Goal: Task Accomplishment & Management: Use online tool/utility

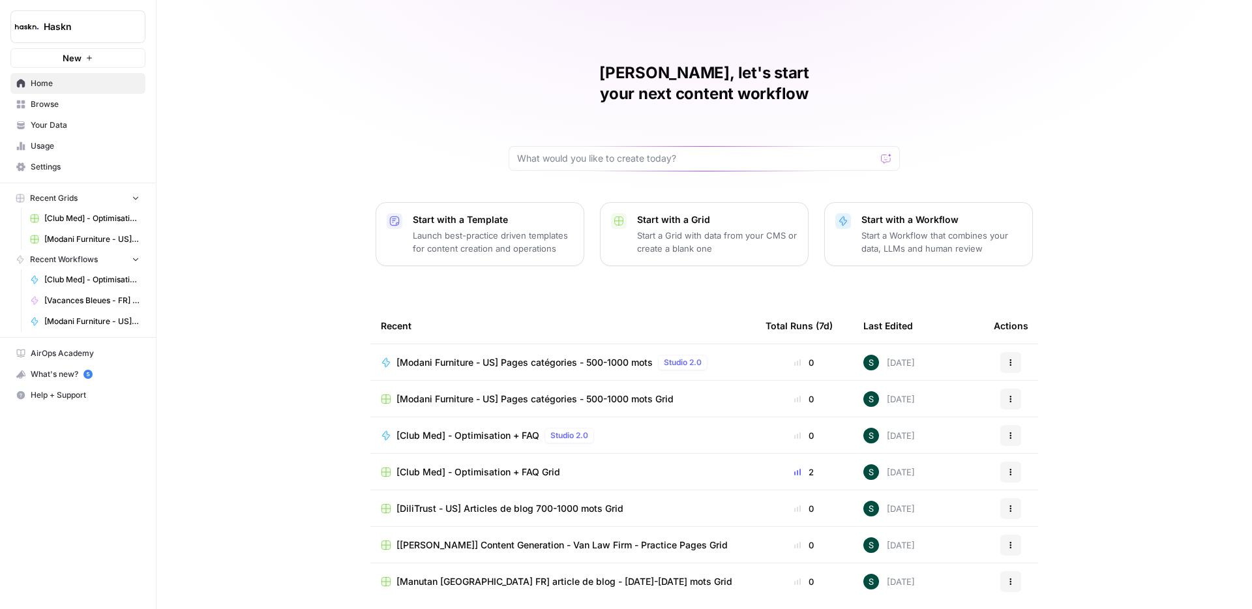
click at [63, 108] on span "Browse" at bounding box center [85, 104] width 109 height 12
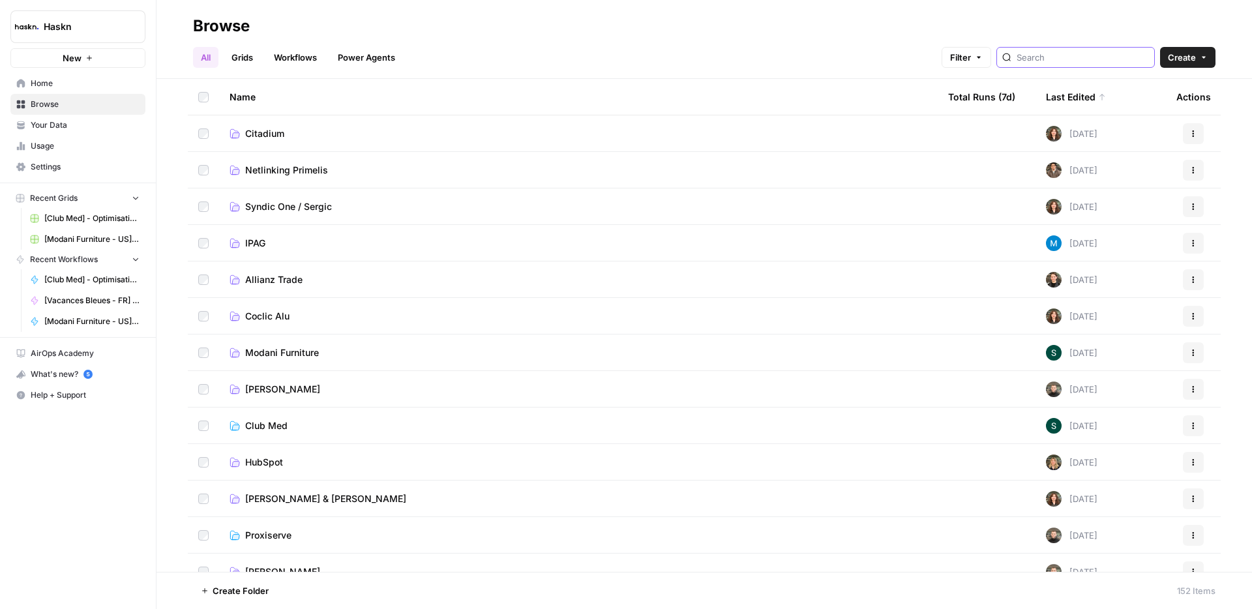
click at [1095, 55] on input "search" at bounding box center [1083, 57] width 132 height 13
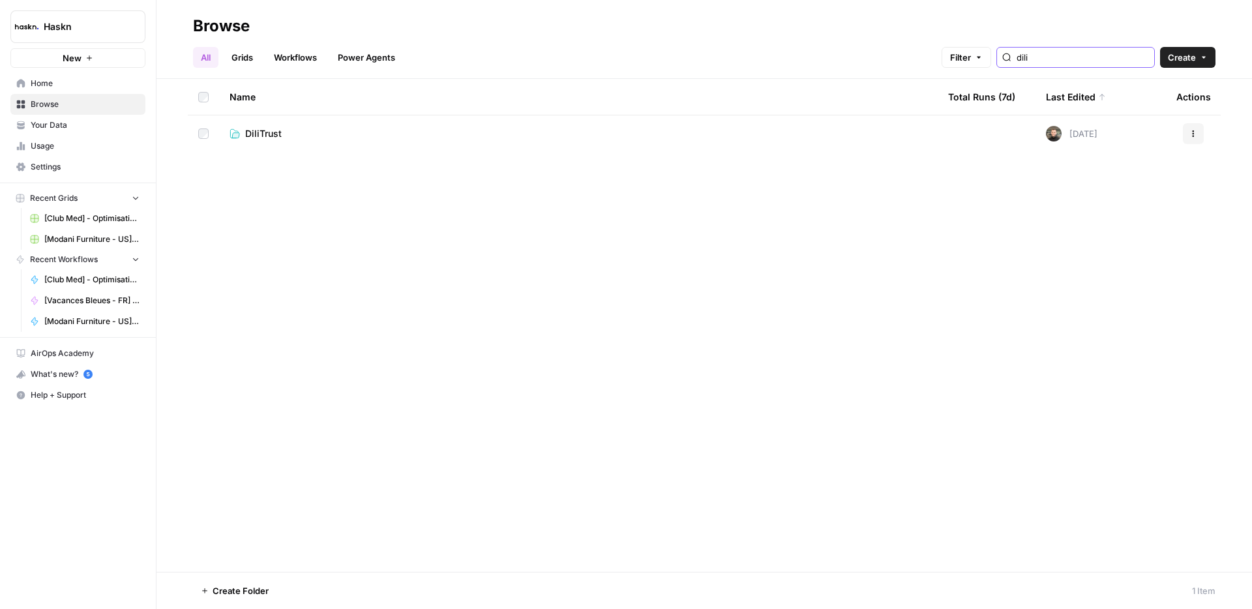
type input "dili"
click at [285, 136] on link "DiliTrust" at bounding box center [579, 133] width 698 height 13
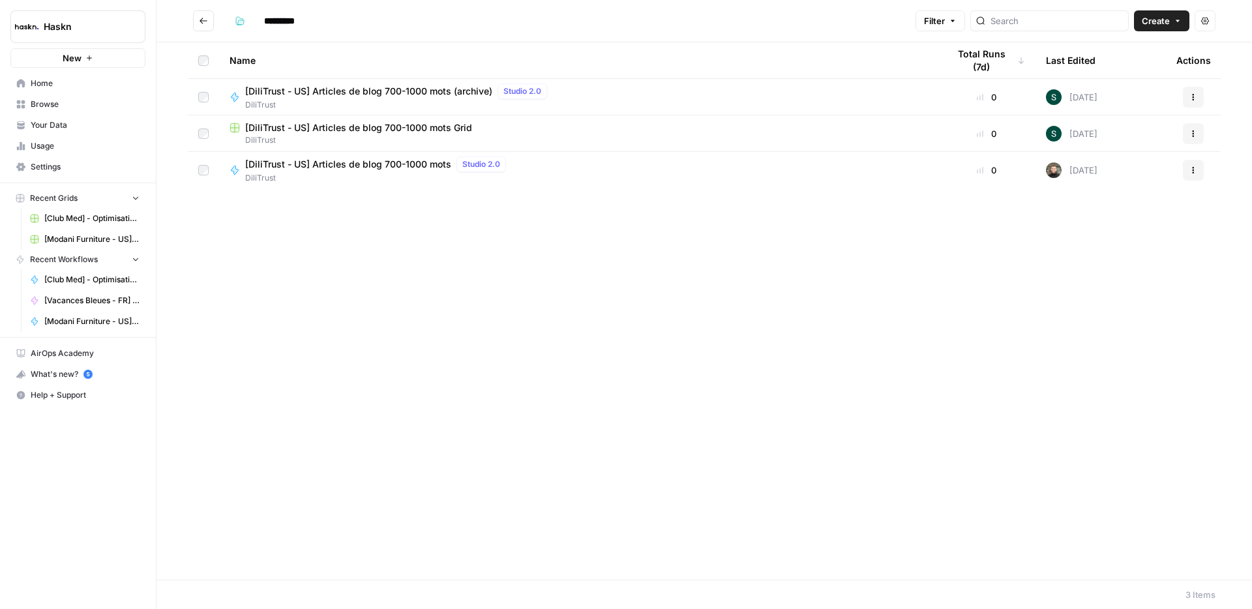
click at [374, 128] on span "[DiliTrust - US] Articles de blog 700-1000 mots Grid" at bounding box center [358, 127] width 227 height 13
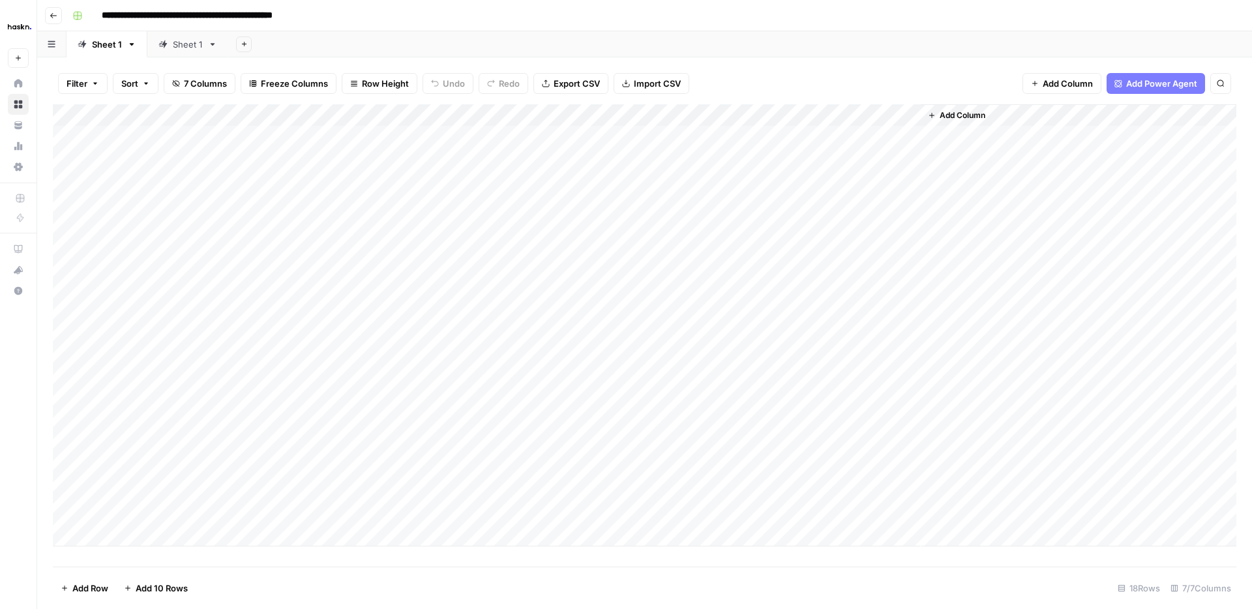
click at [188, 44] on div "Sheet 1" at bounding box center [188, 44] width 30 height 13
click at [146, 557] on div "Add Column" at bounding box center [644, 335] width 1183 height 462
click at [414, 557] on div "Add Column" at bounding box center [644, 335] width 1183 height 462
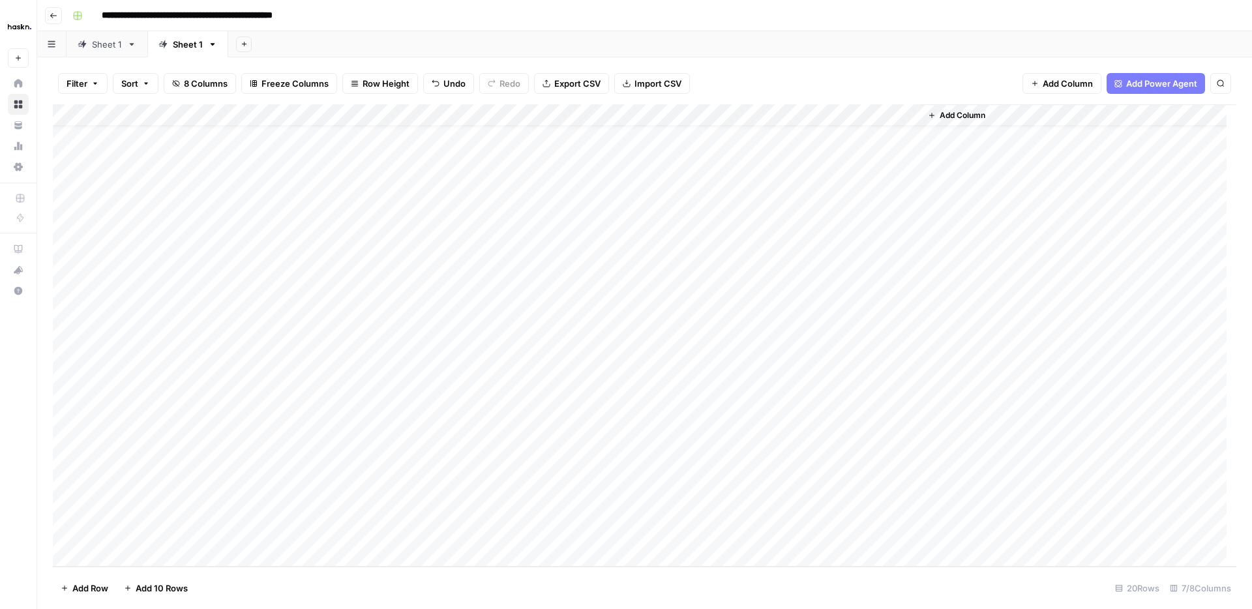
scroll to position [46, 0]
click at [175, 509] on div "Add Column" at bounding box center [644, 335] width 1183 height 462
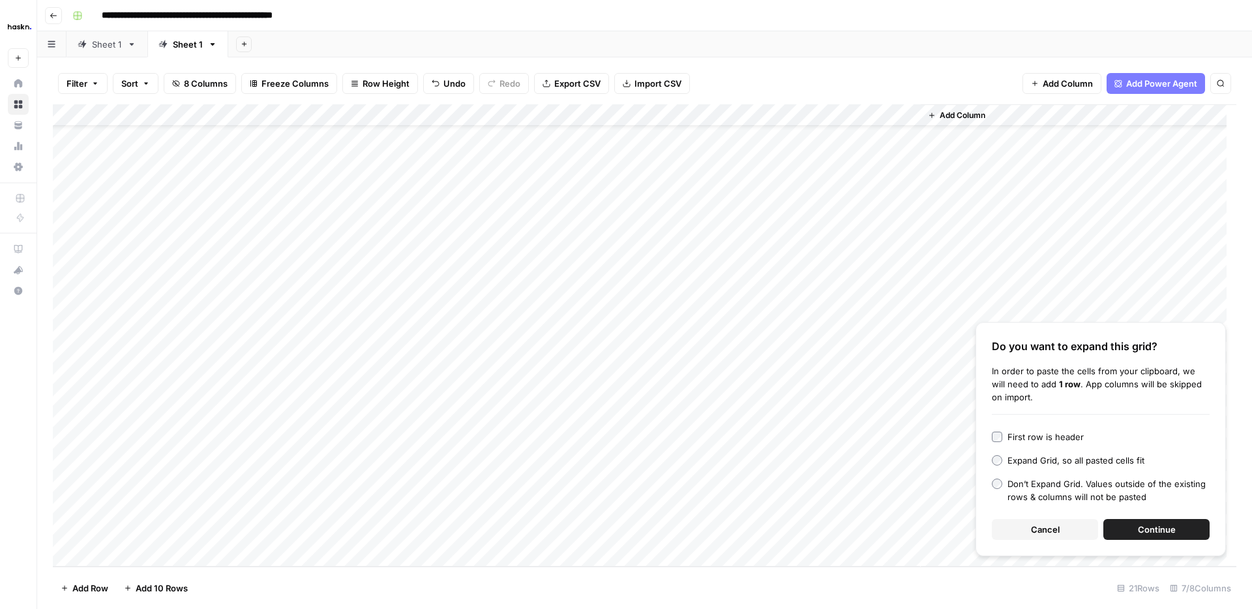
click at [1140, 546] on div "Do you want to expand this grid? In order to paste the cells from your clipboar…" at bounding box center [1100, 439] width 250 height 234
click at [1144, 526] on span "Continue" at bounding box center [1157, 529] width 38 height 13
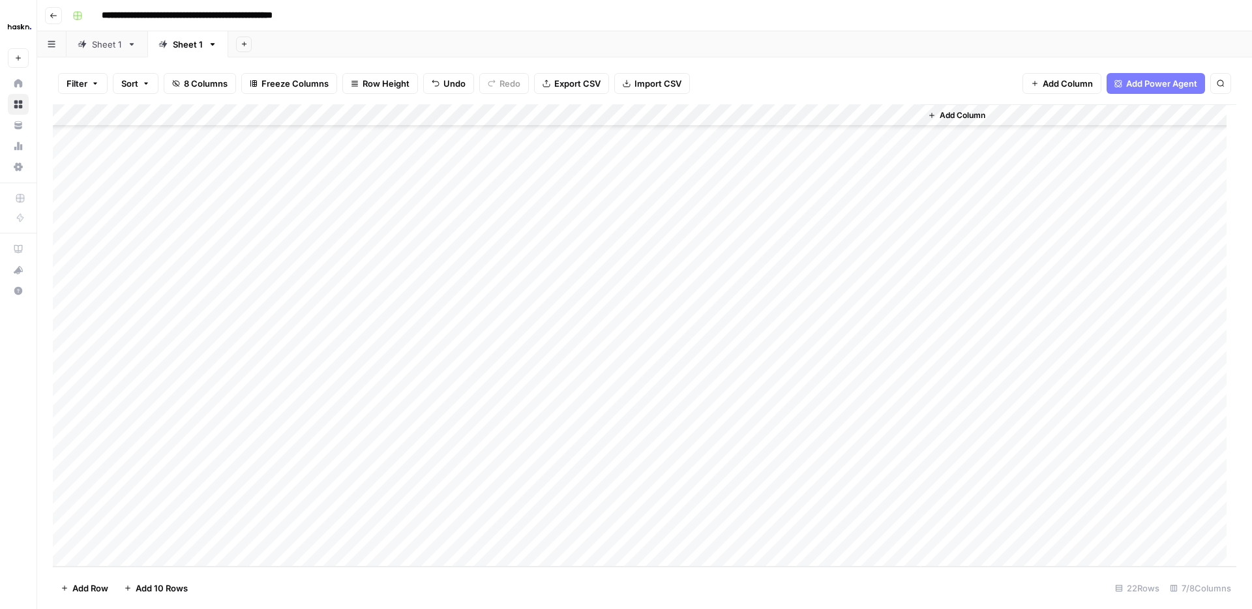
click at [584, 486] on div "Add Column" at bounding box center [644, 335] width 1183 height 462
type textarea "**"
click at [510, 466] on div "Add Column" at bounding box center [644, 335] width 1183 height 462
drag, startPoint x: 565, startPoint y: 476, endPoint x: 552, endPoint y: 527, distance: 52.5
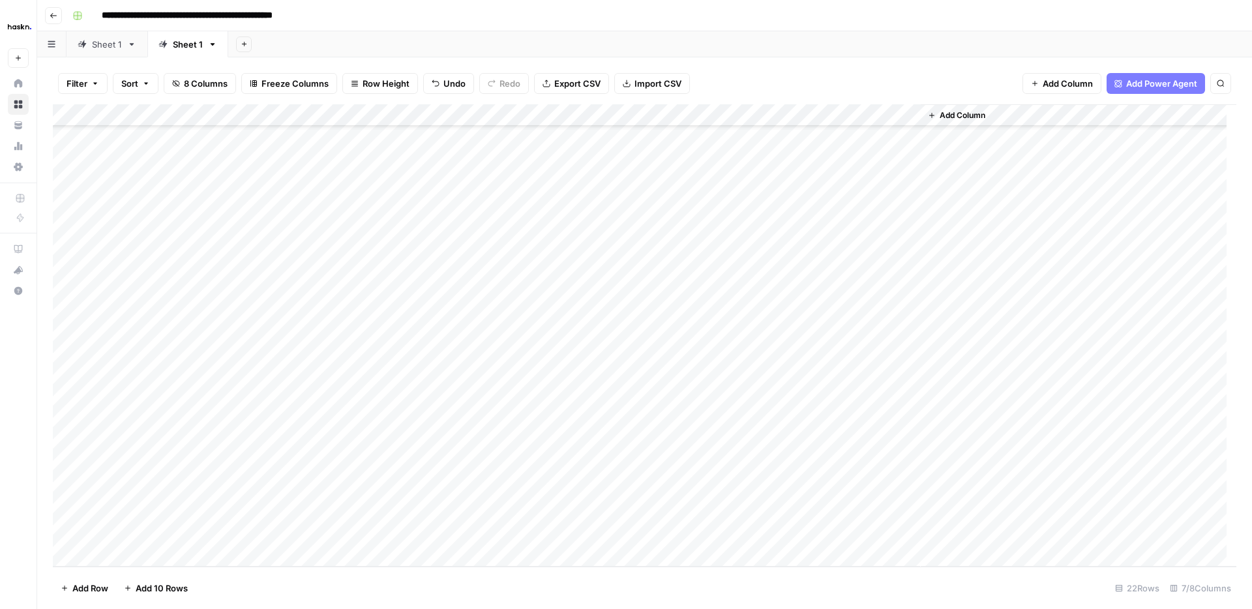
click at [552, 527] on div "Add Column" at bounding box center [644, 335] width 1183 height 462
click at [166, 490] on div "Add Column" at bounding box center [644, 335] width 1183 height 462
click at [151, 488] on div "Add Column" at bounding box center [644, 335] width 1183 height 462
click at [151, 488] on textarea "**********" at bounding box center [202, 490] width 209 height 18
click at [200, 516] on div "Add Column" at bounding box center [644, 335] width 1183 height 462
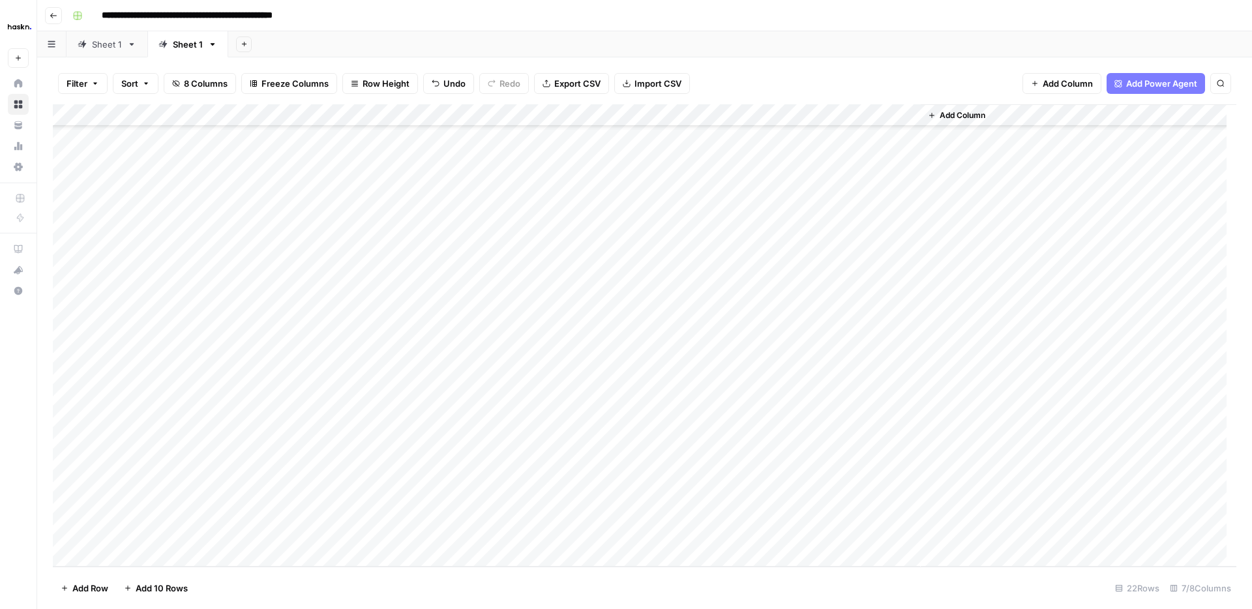
click at [172, 524] on div "Add Column" at bounding box center [644, 335] width 1183 height 462
click at [190, 492] on div "Add Column" at bounding box center [644, 335] width 1183 height 462
click at [170, 488] on div "Add Column" at bounding box center [644, 335] width 1183 height 462
click at [170, 488] on textarea "**********" at bounding box center [202, 490] width 209 height 18
click at [194, 491] on textarea "**********" at bounding box center [202, 490] width 209 height 18
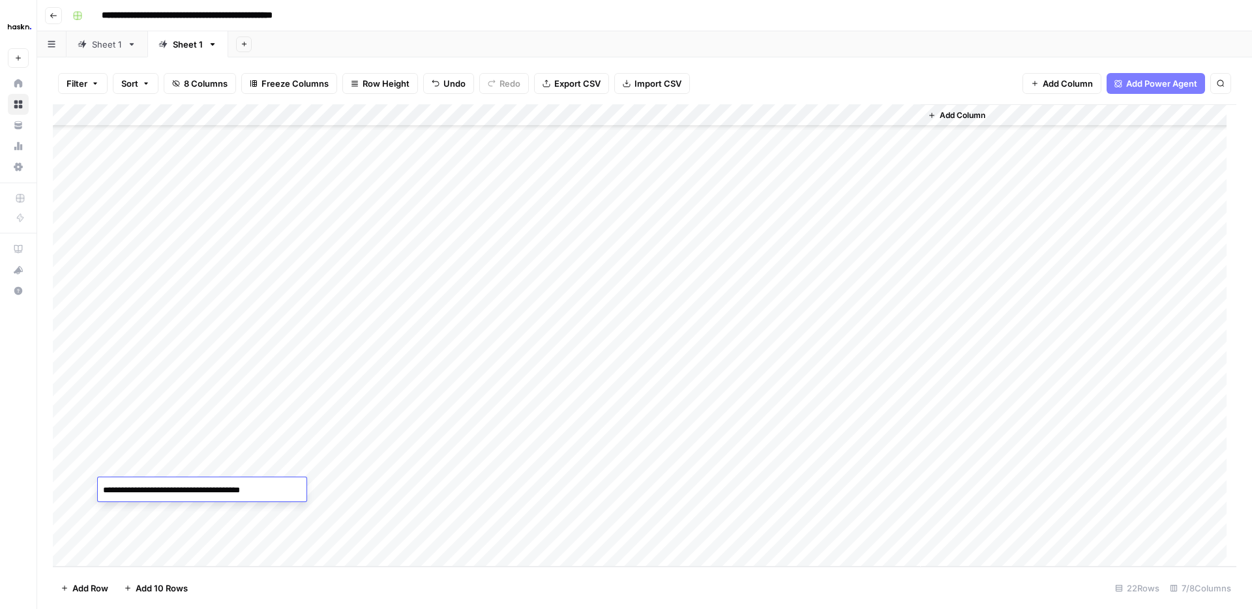
click at [305, 525] on div "Add Column" at bounding box center [644, 335] width 1183 height 462
click at [271, 486] on div "Add Column" at bounding box center [644, 335] width 1183 height 462
type textarea "**********"
click at [164, 508] on div "Add Column" at bounding box center [644, 335] width 1183 height 462
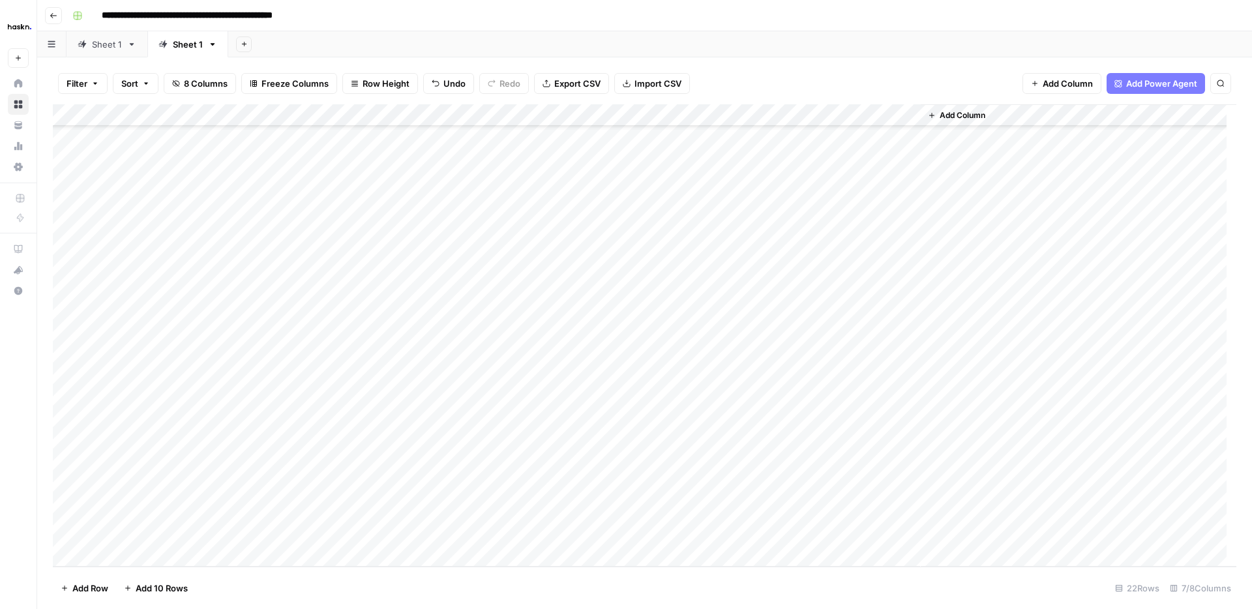
click at [275, 511] on div "Add Column" at bounding box center [644, 335] width 1183 height 462
type textarea "**********"
click at [182, 531] on div "Add Column" at bounding box center [644, 335] width 1183 height 462
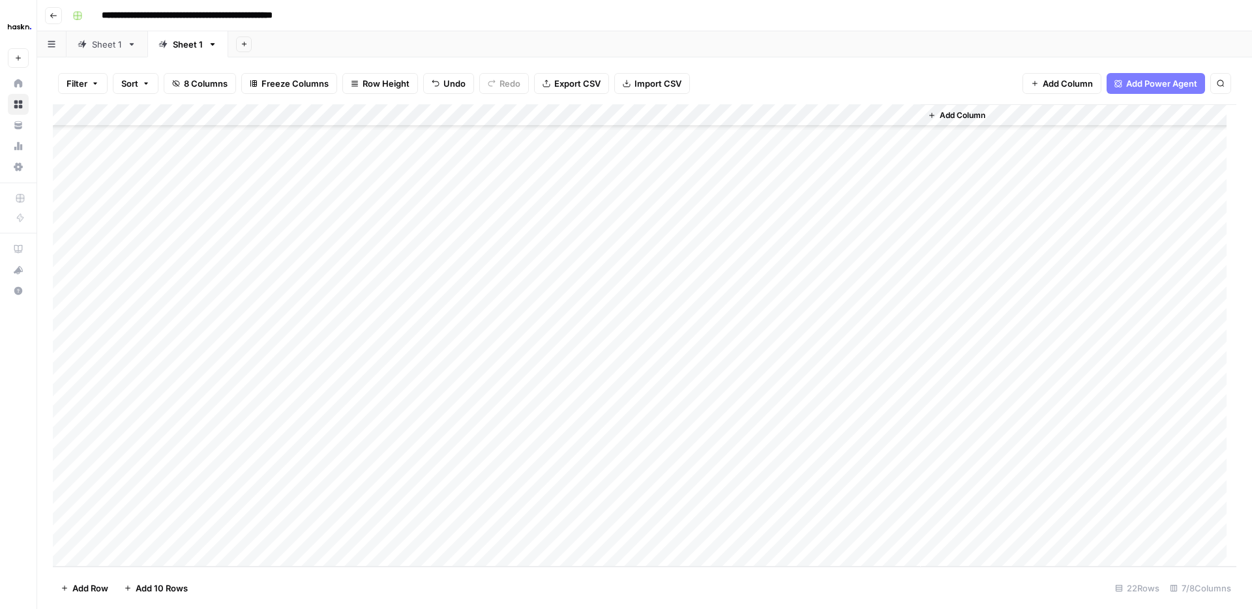
click at [265, 528] on div "Add Column" at bounding box center [644, 335] width 1183 height 462
paste textarea "**********"
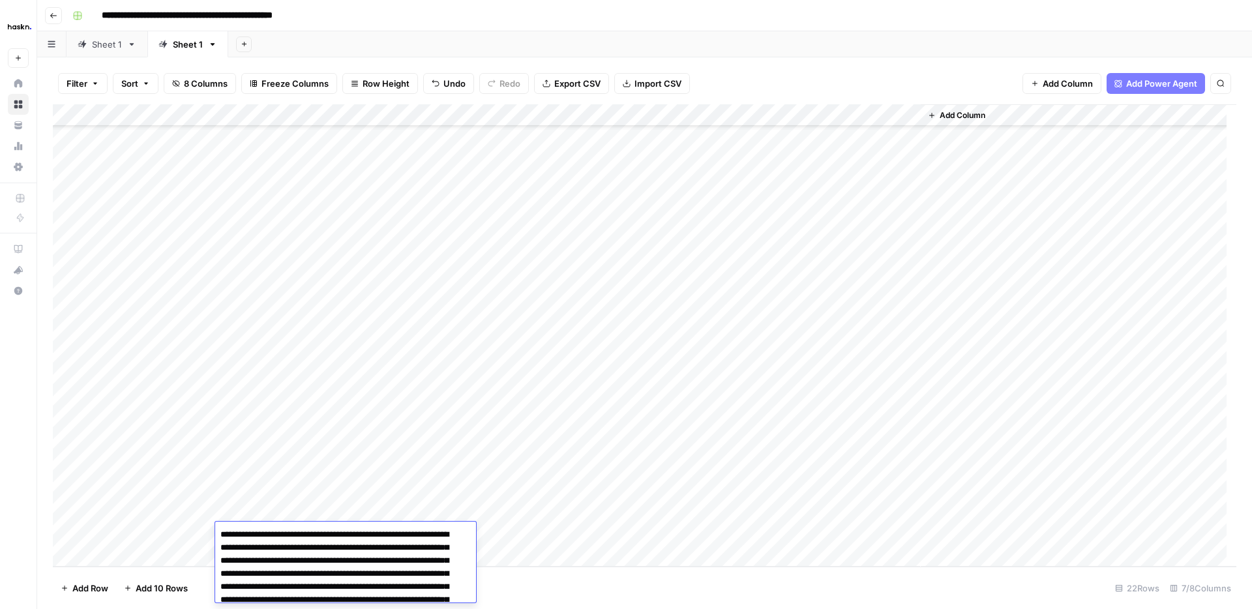
scroll to position [185, 0]
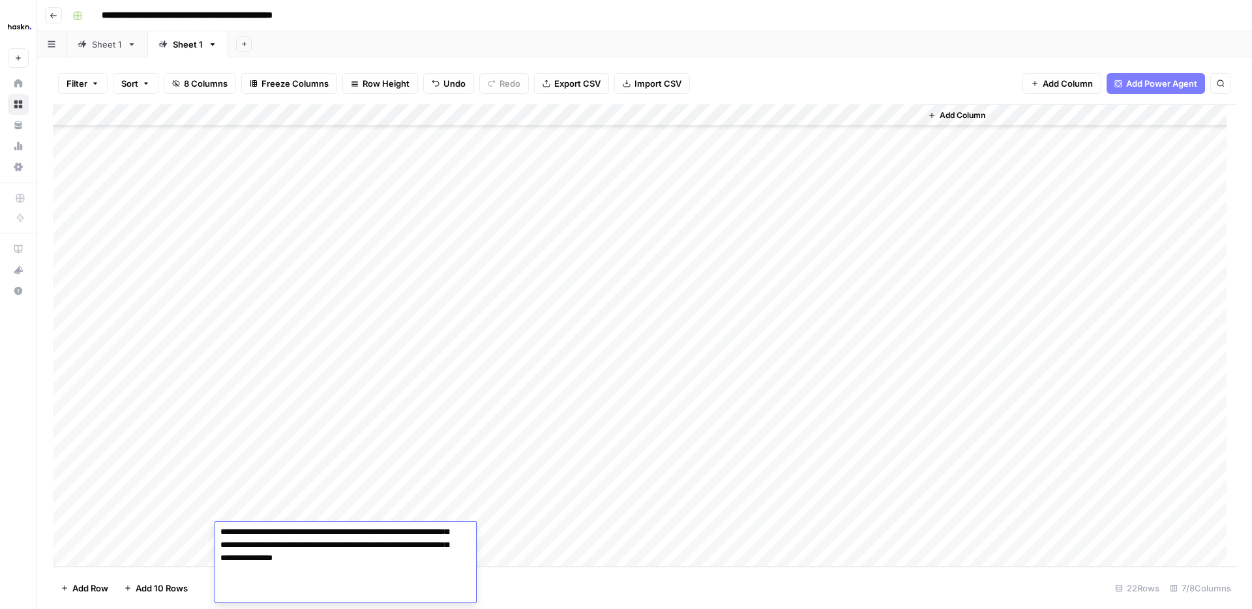
type textarea "**********"
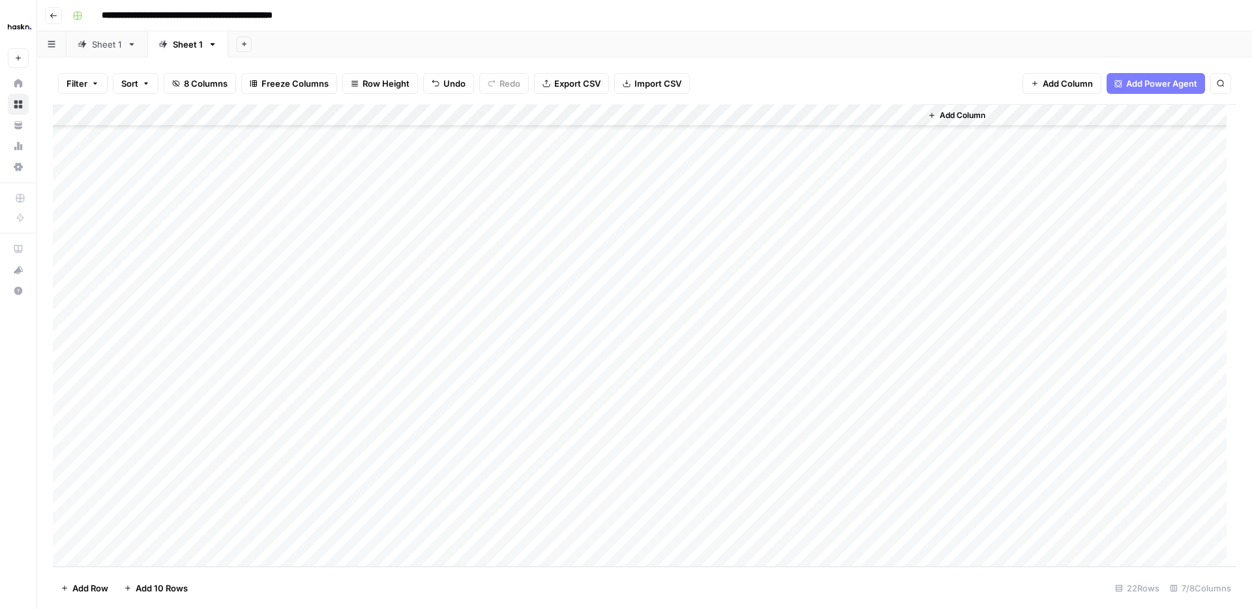
click at [747, 490] on div "Add Column" at bounding box center [644, 335] width 1183 height 462
click at [748, 510] on div "Add Column" at bounding box center [644, 335] width 1183 height 462
click at [748, 533] on div "Add Column" at bounding box center [644, 335] width 1183 height 462
click at [140, 512] on div "Add Column" at bounding box center [644, 335] width 1183 height 462
click at [140, 513] on div "Add Column" at bounding box center [644, 335] width 1183 height 462
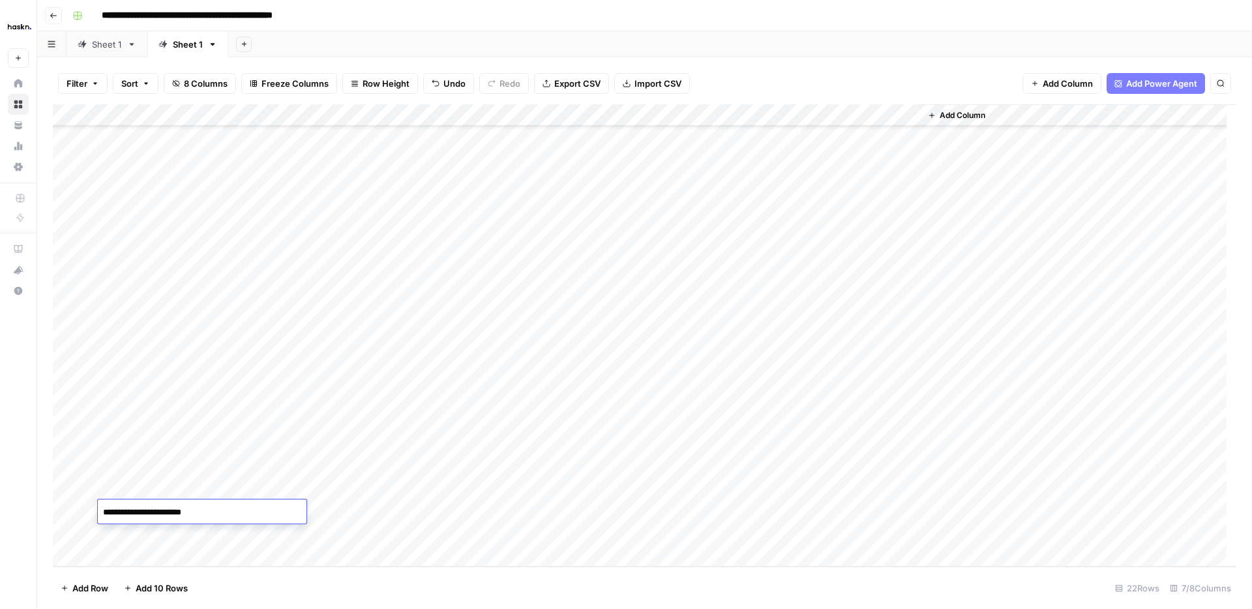
click at [177, 531] on div "Add Column" at bounding box center [644, 335] width 1183 height 462
